Goal: Communication & Community: Ask a question

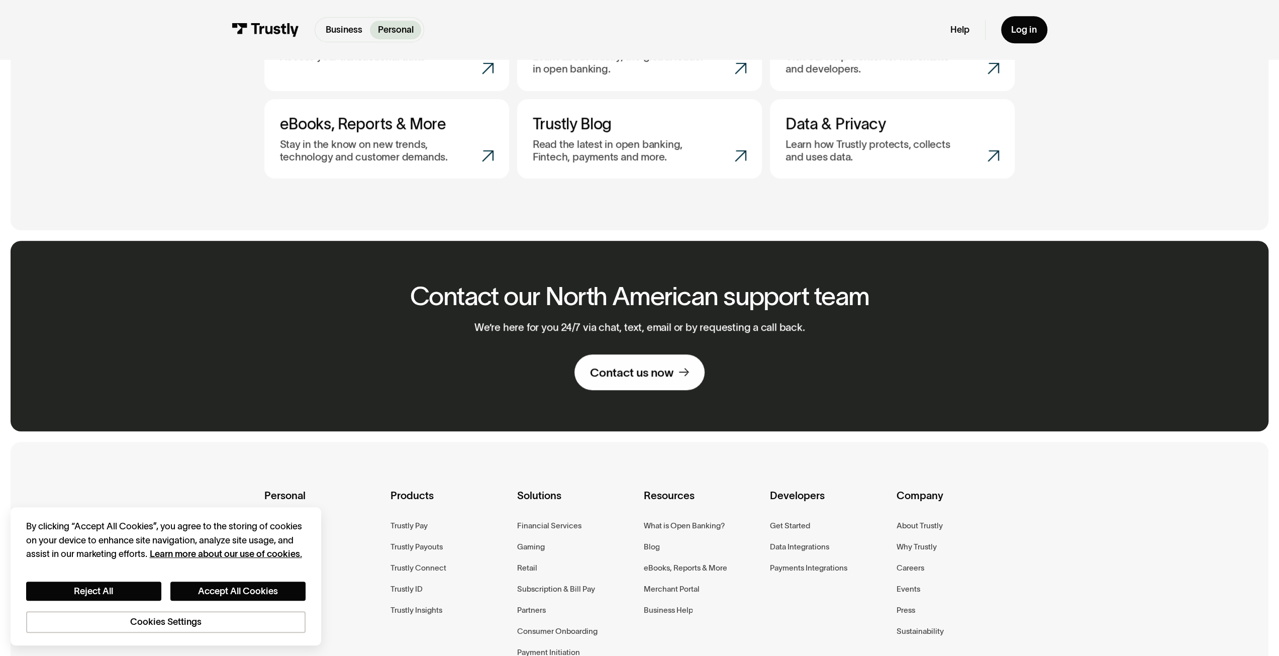
scroll to position [754, 0]
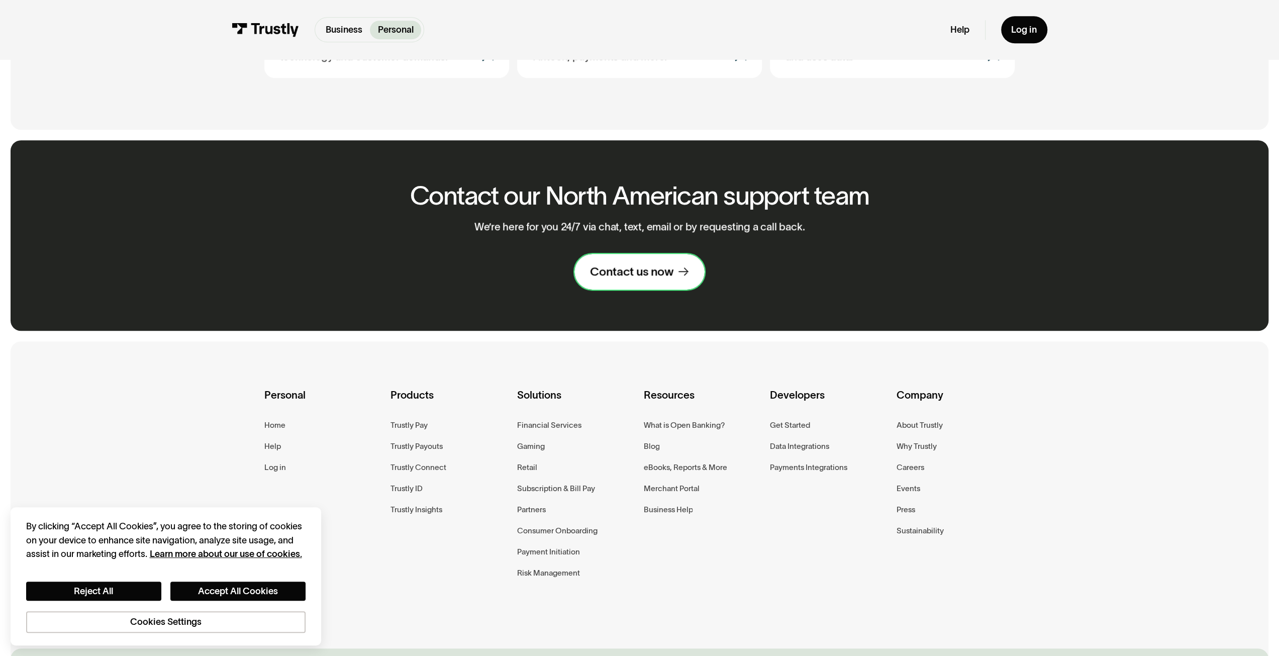
click at [640, 273] on div "Contact us now" at bounding box center [631, 271] width 83 height 15
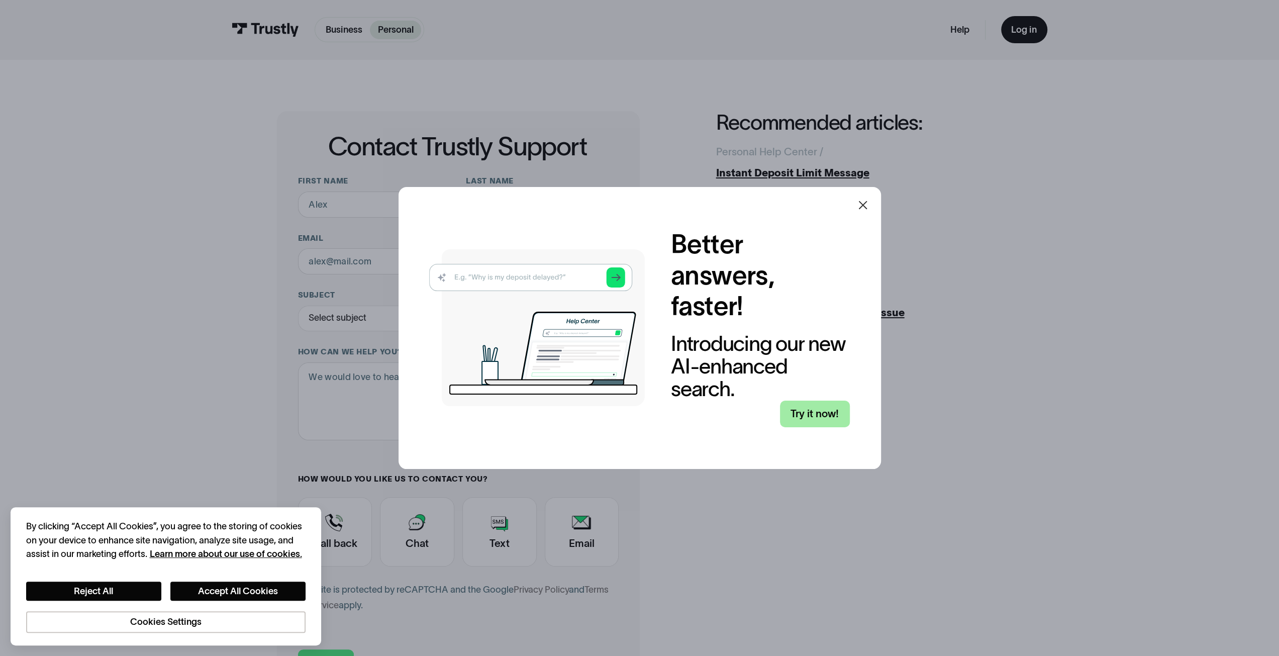
click at [820, 412] on link "Try it now!" at bounding box center [815, 414] width 70 height 27
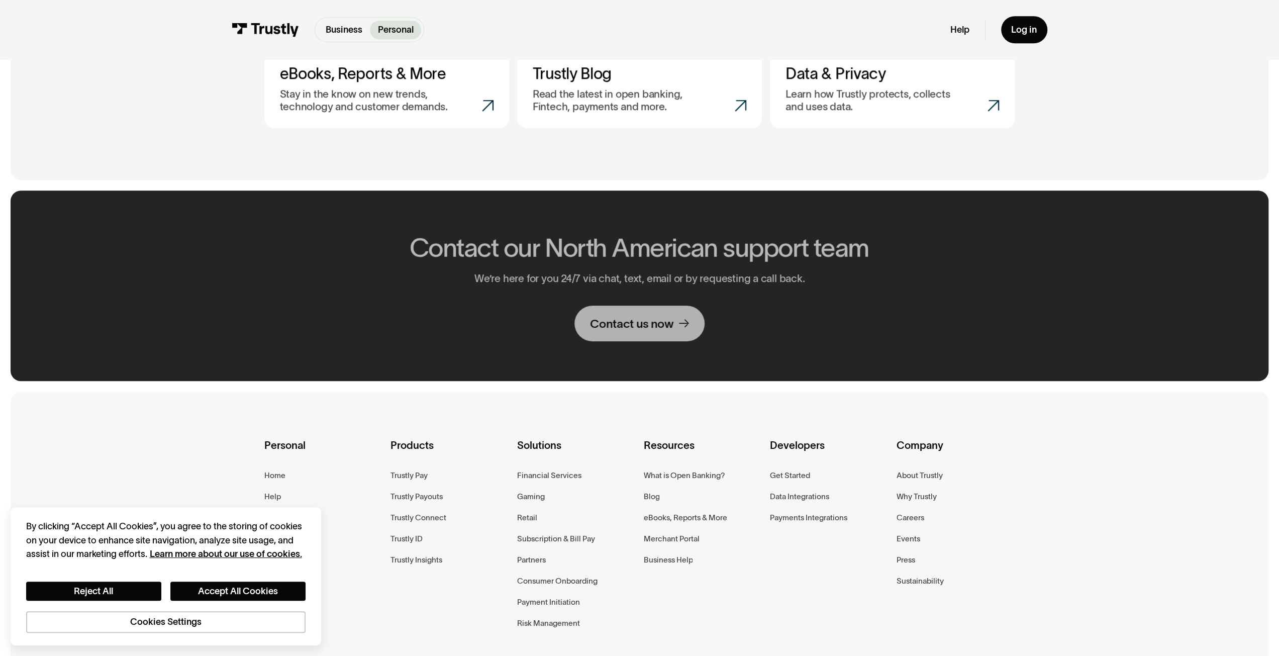
scroll to position [850, 0]
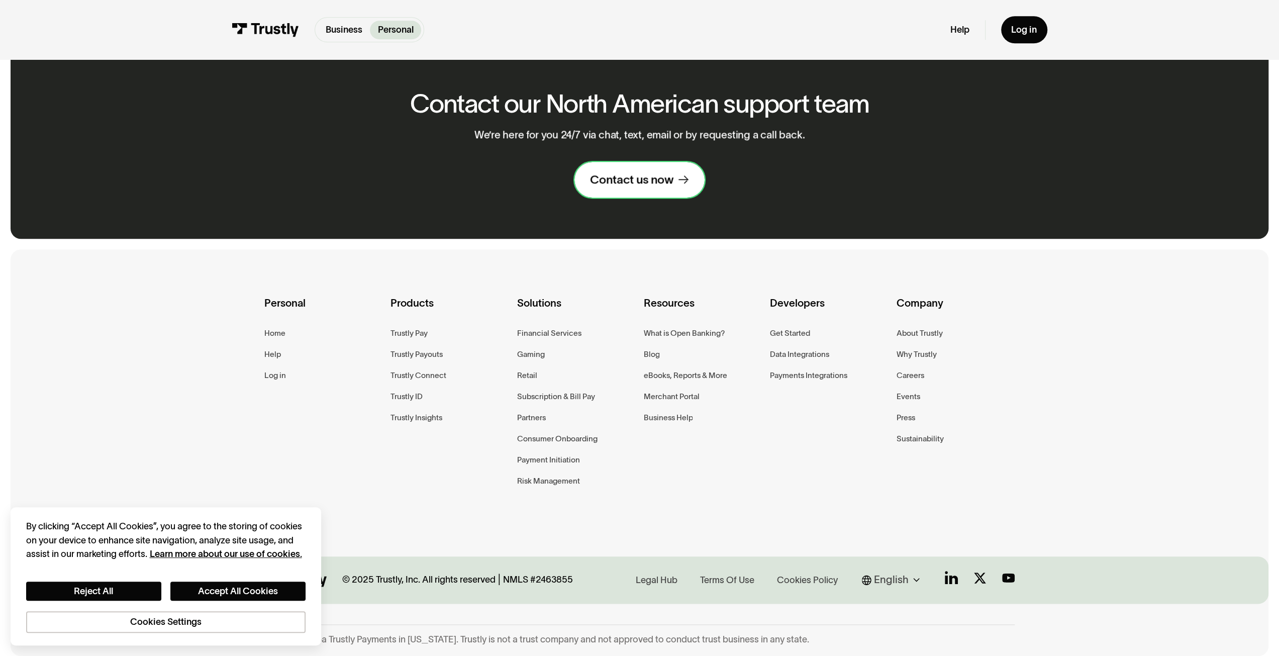
click at [642, 180] on div "Contact us now" at bounding box center [631, 179] width 83 height 15
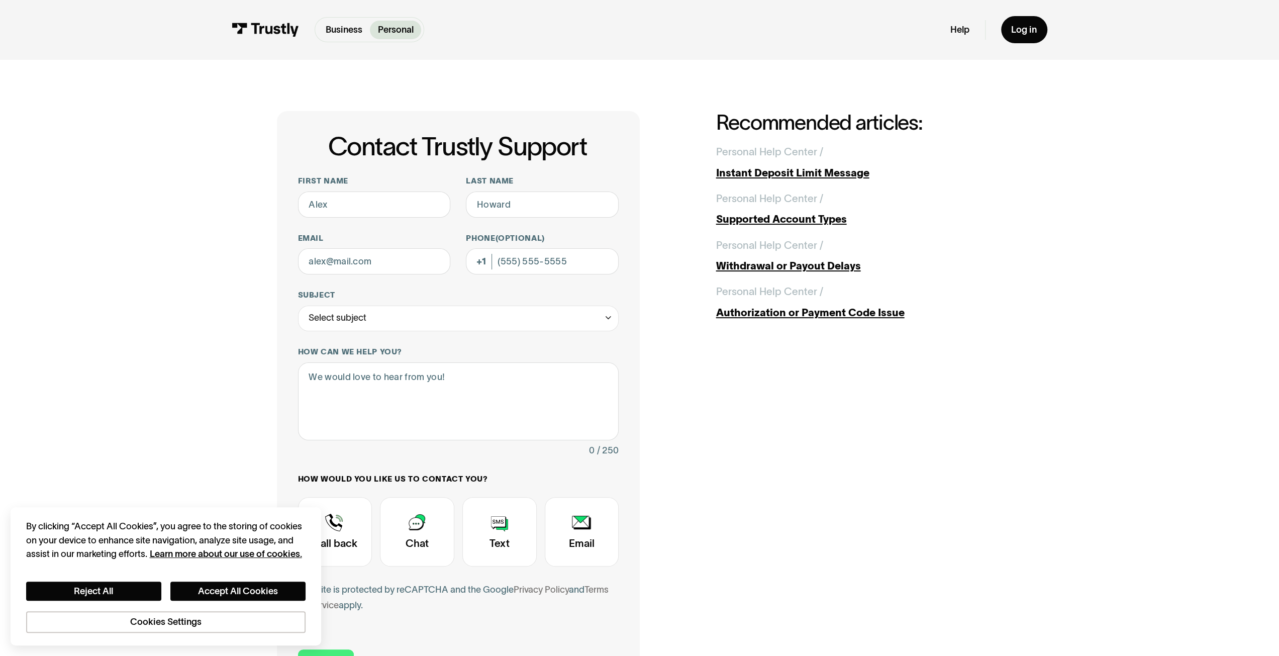
scroll to position [151, 0]
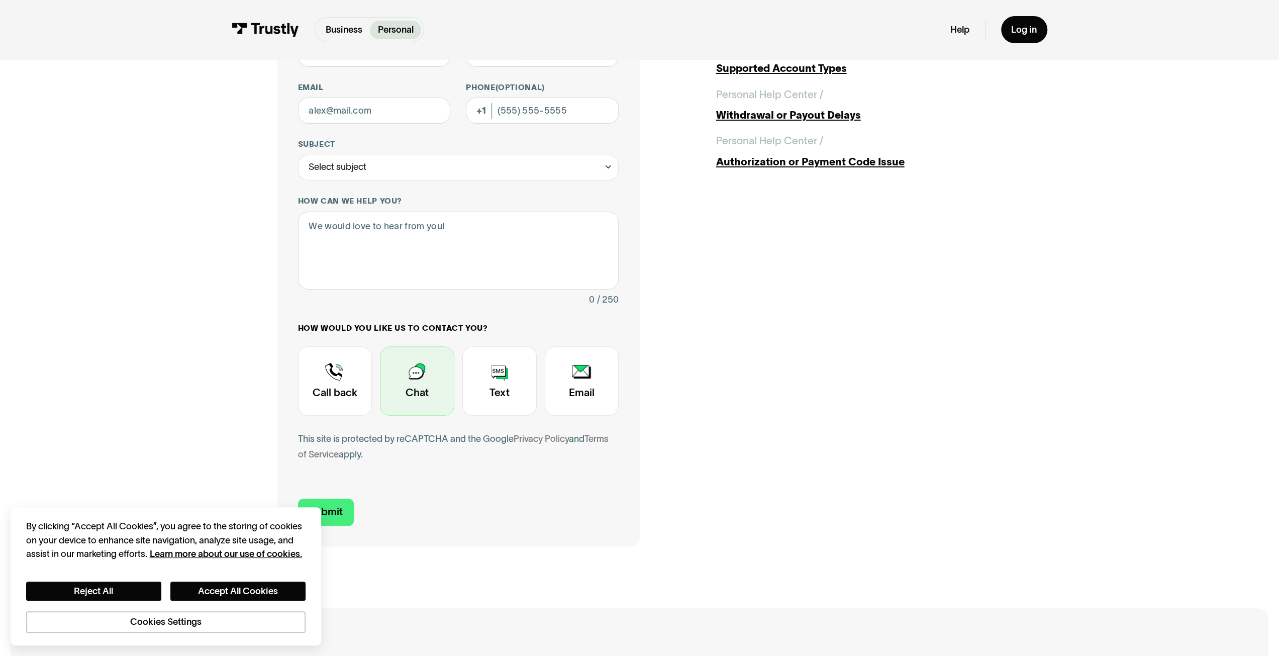
click at [418, 375] on div "Contact Trustly Support" at bounding box center [417, 380] width 74 height 69
click at [120, 626] on button "Cookies Settings" at bounding box center [166, 622] width 280 height 22
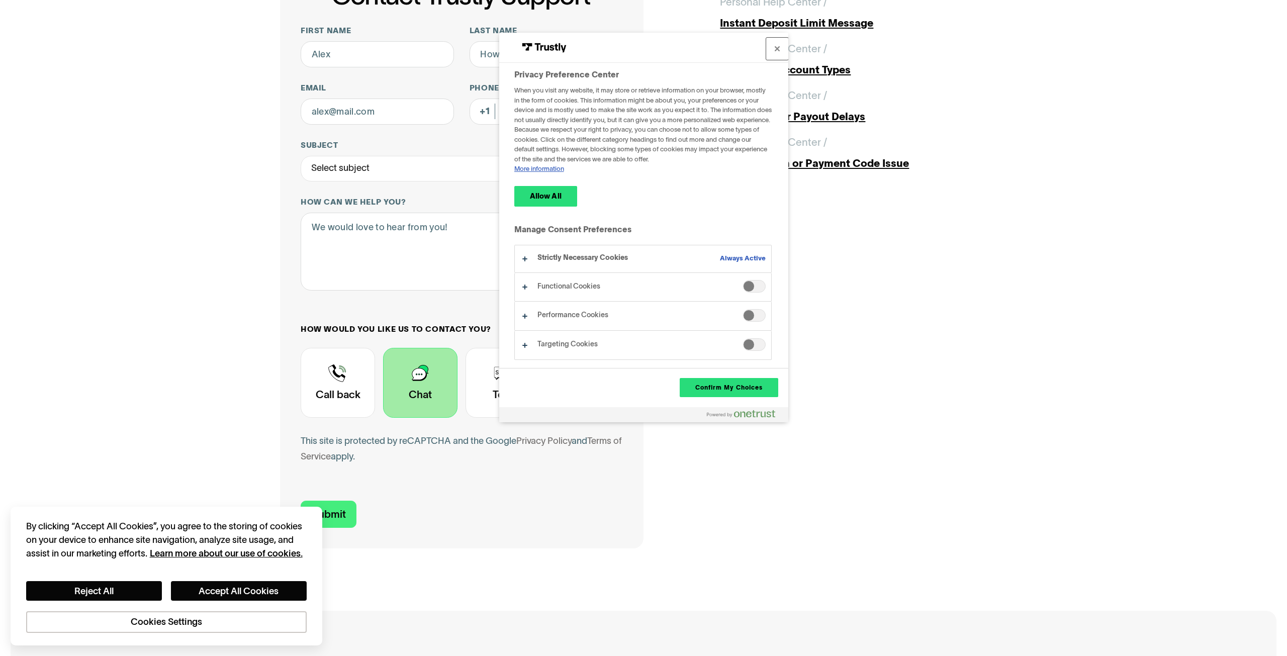
click at [779, 48] on button "Close" at bounding box center [777, 49] width 22 height 22
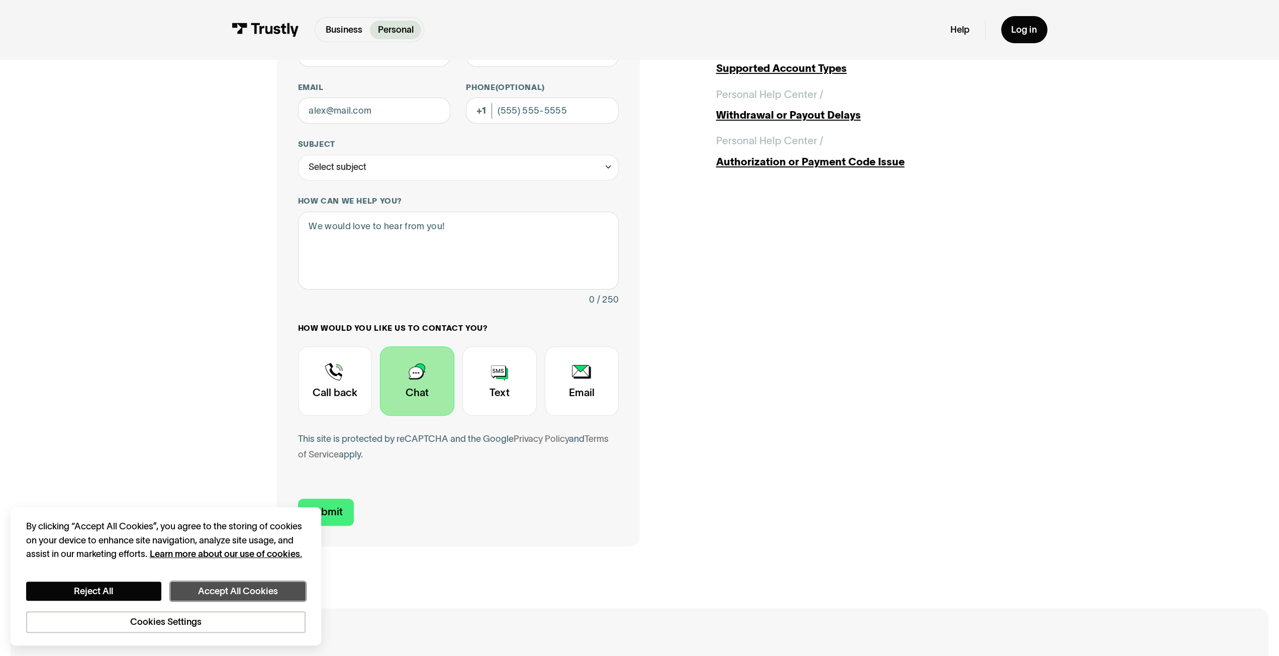
click at [204, 589] on button "Accept All Cookies" at bounding box center [237, 592] width 135 height 20
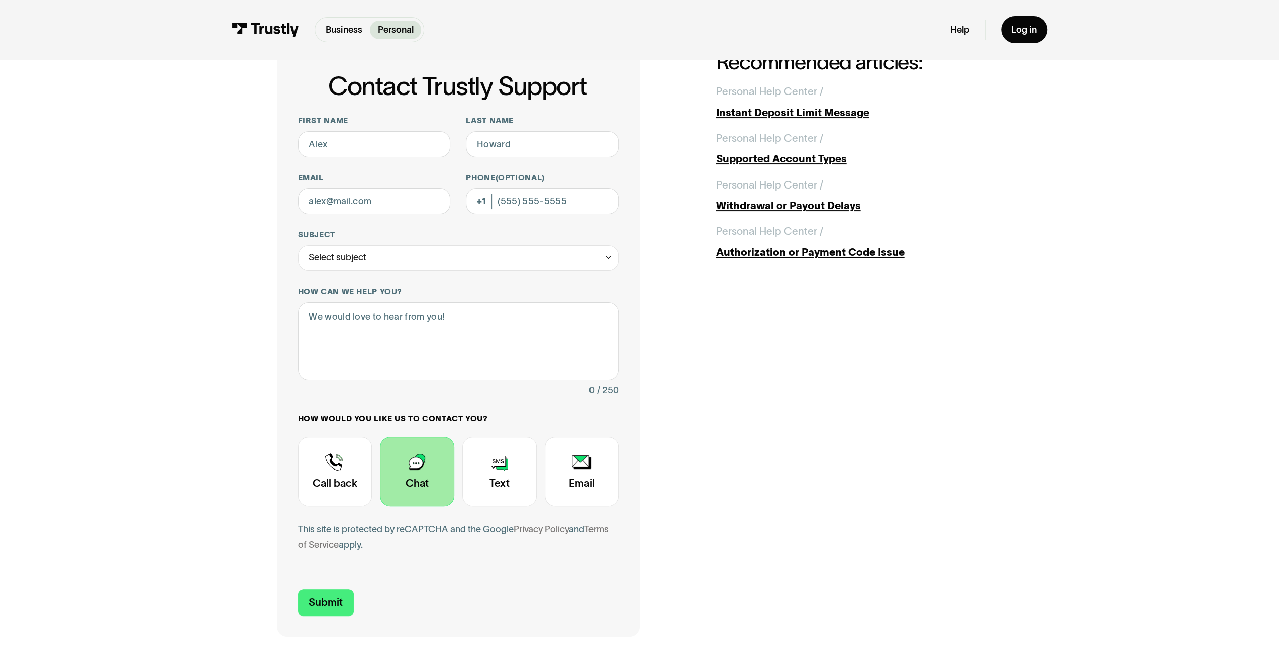
scroll to position [0, 0]
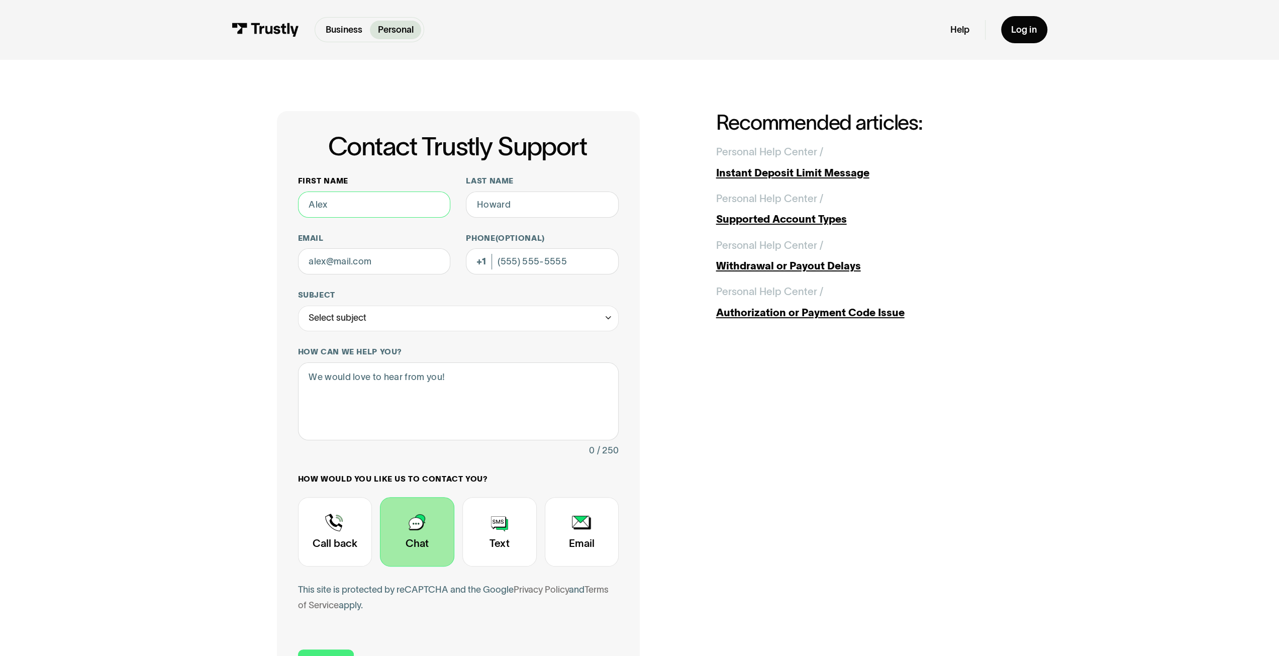
click at [376, 201] on input "First name" at bounding box center [374, 205] width 153 height 26
type input "Mark"
type input "Morales"
type input "Snodos1@gmail.com"
type input "(262) 210-2967"
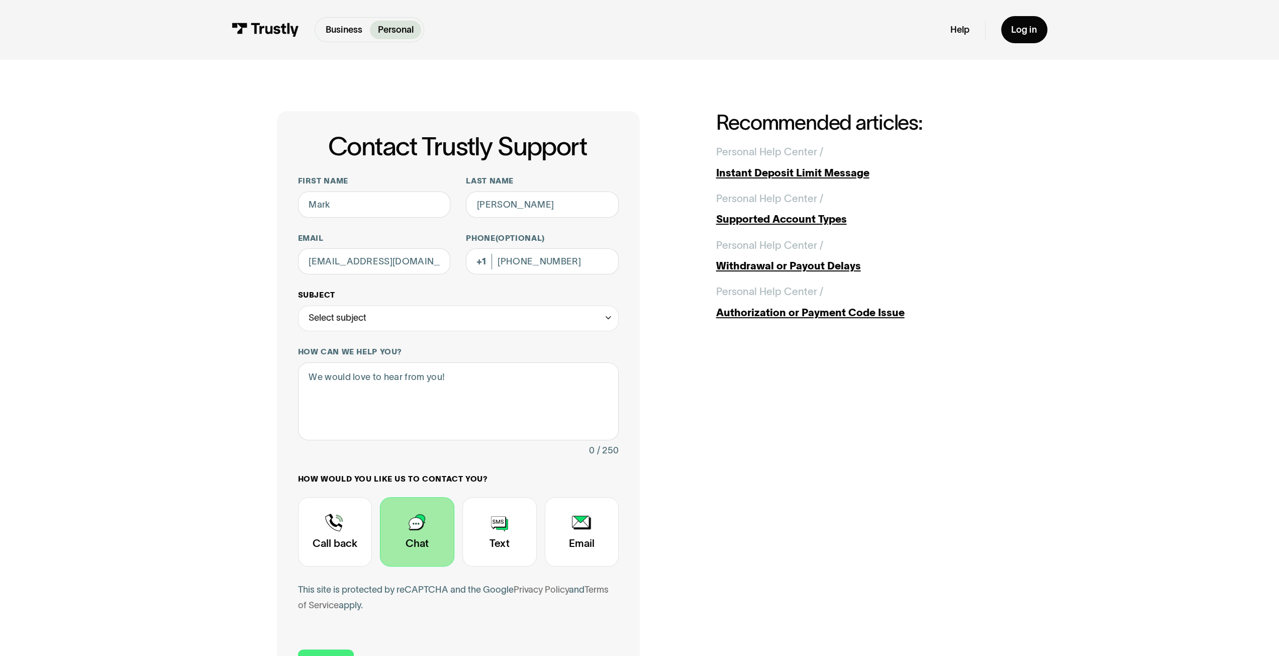
click at [368, 313] on div "Select subject" at bounding box center [458, 319] width 321 height 26
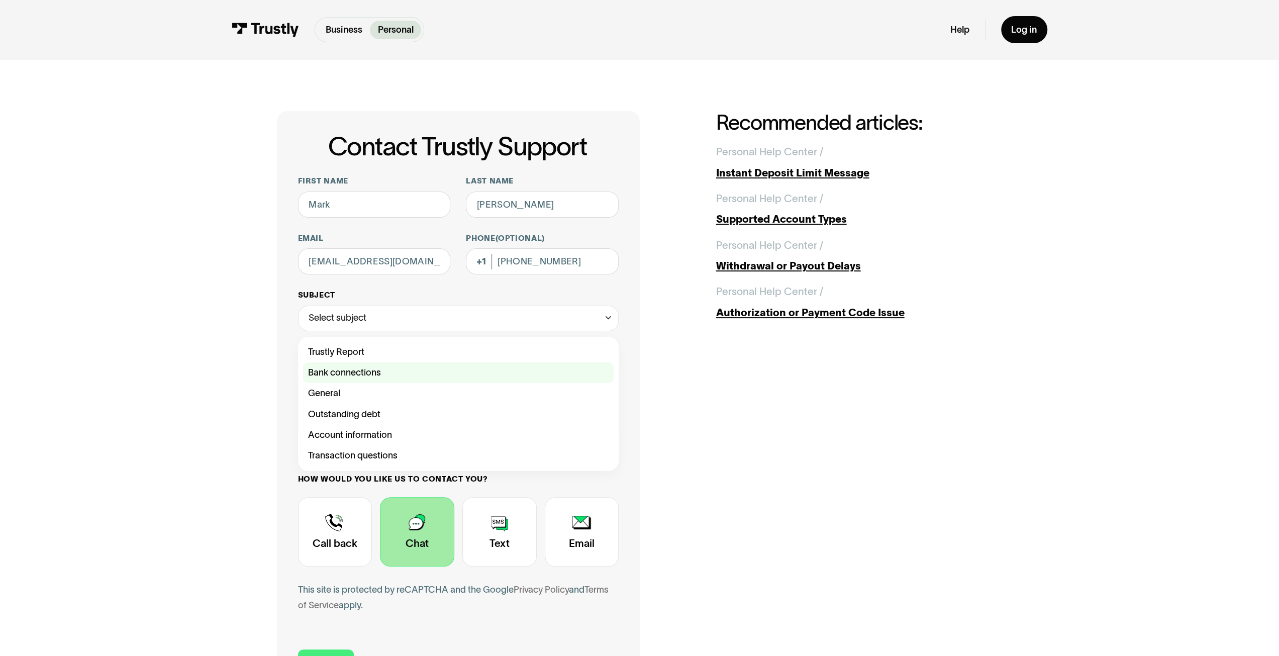
click at [362, 374] on div "Contact Trustly Support" at bounding box center [458, 372] width 311 height 21
type input "**********"
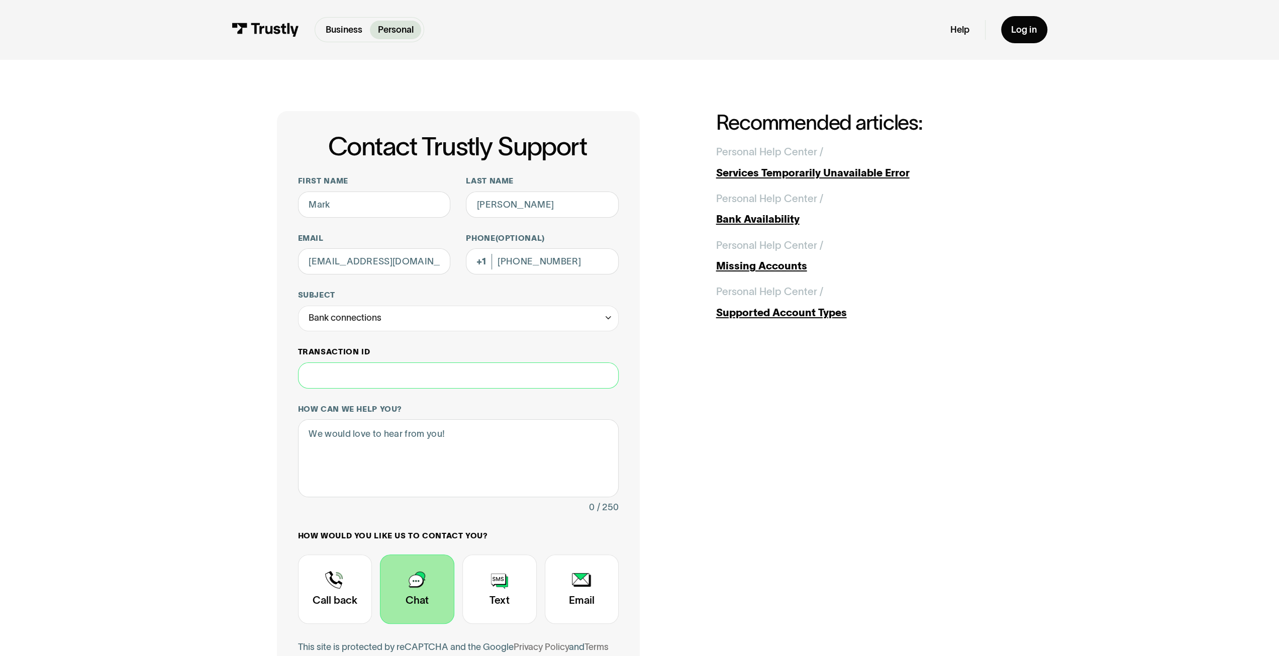
click at [377, 375] on input "Transaction ID" at bounding box center [458, 375] width 321 height 26
click at [408, 369] on input "Transaction ID" at bounding box center [458, 375] width 321 height 26
click at [463, 437] on textarea "How can we help you?" at bounding box center [458, 458] width 321 height 78
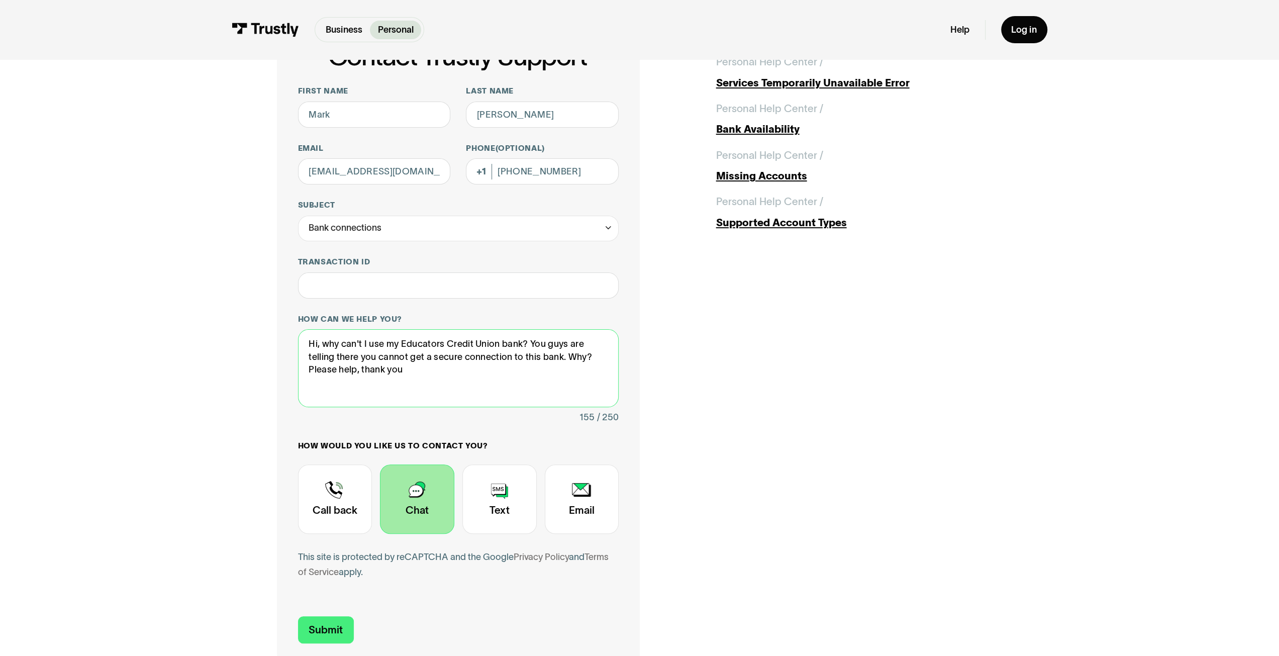
scroll to position [151, 0]
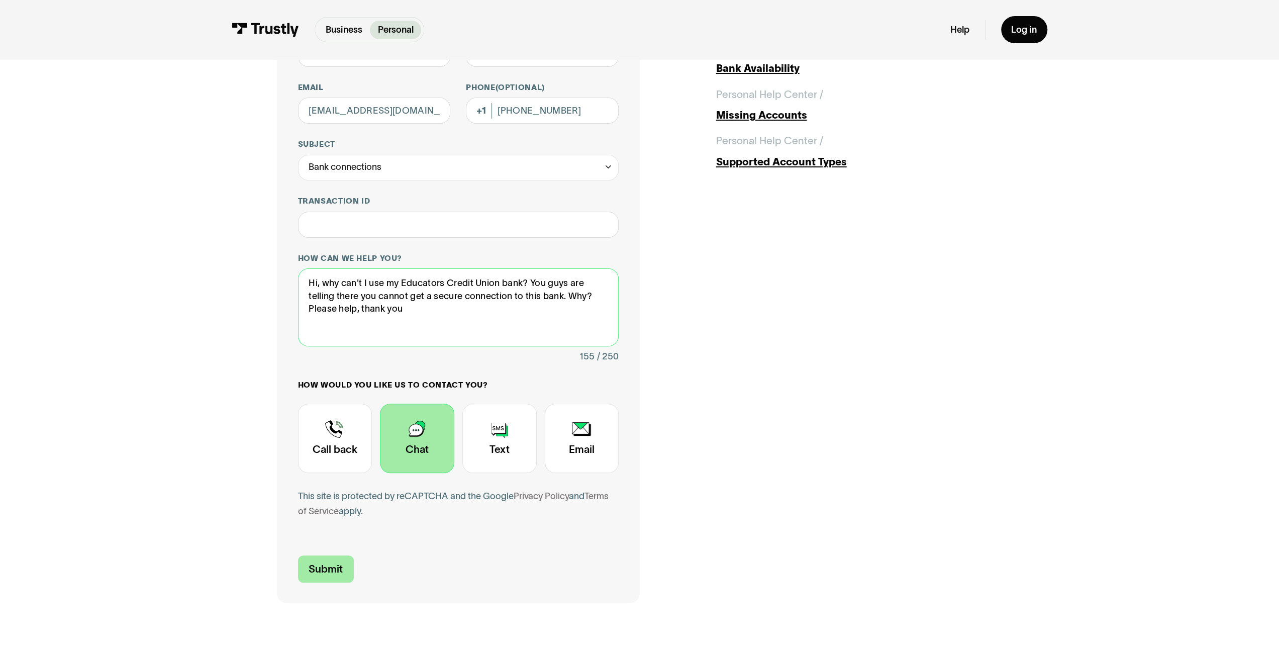
type textarea "Hi, why can't I use my Educators Credit Union bank? You guys are telling there …"
click at [324, 573] on input "Submit" at bounding box center [326, 569] width 56 height 27
type input "+12622102967"
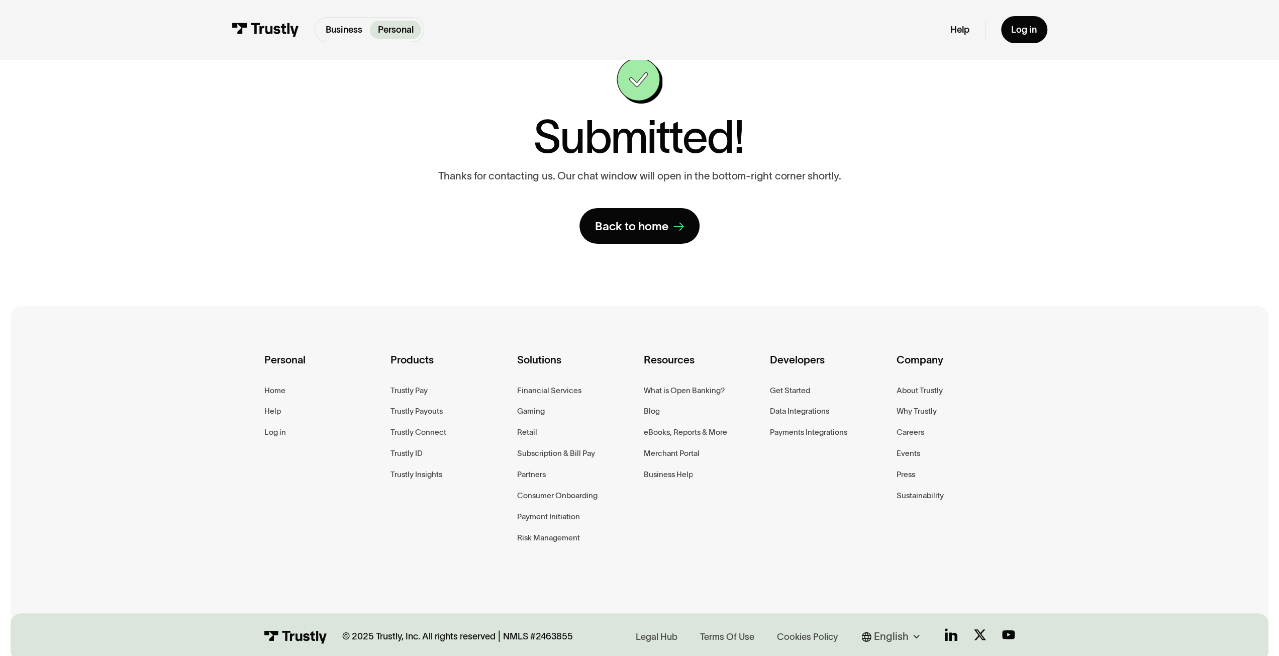
scroll to position [0, 0]
